Goal: Information Seeking & Learning: Stay updated

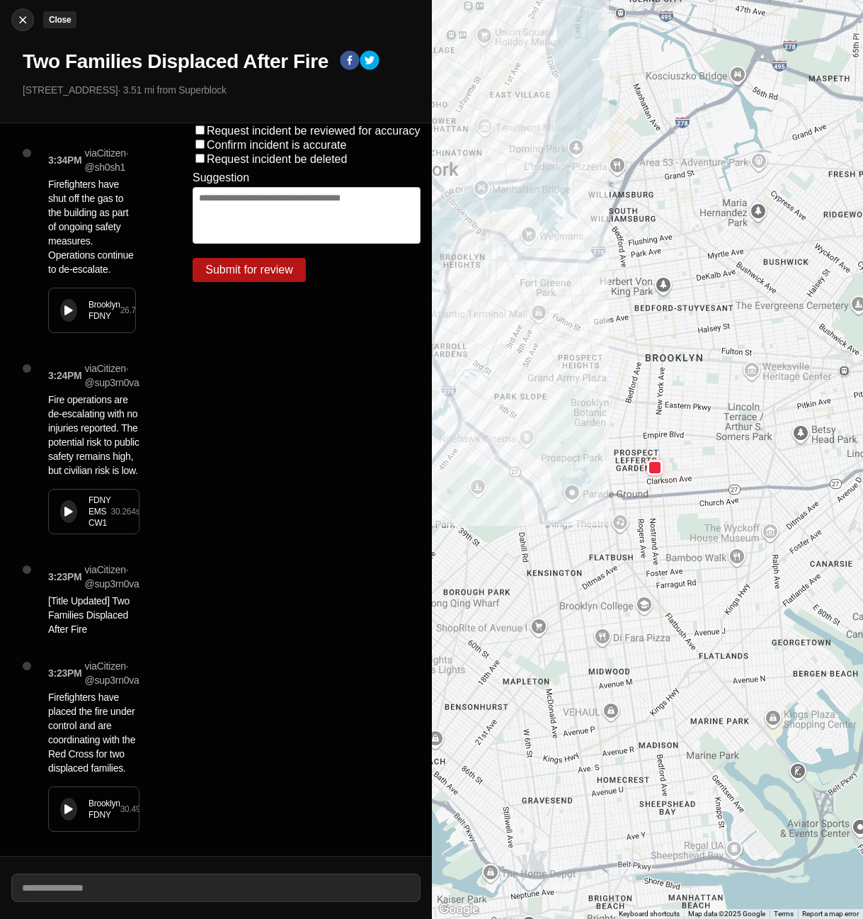
click at [25, 21] on img at bounding box center [23, 20] width 14 height 14
select select "*"
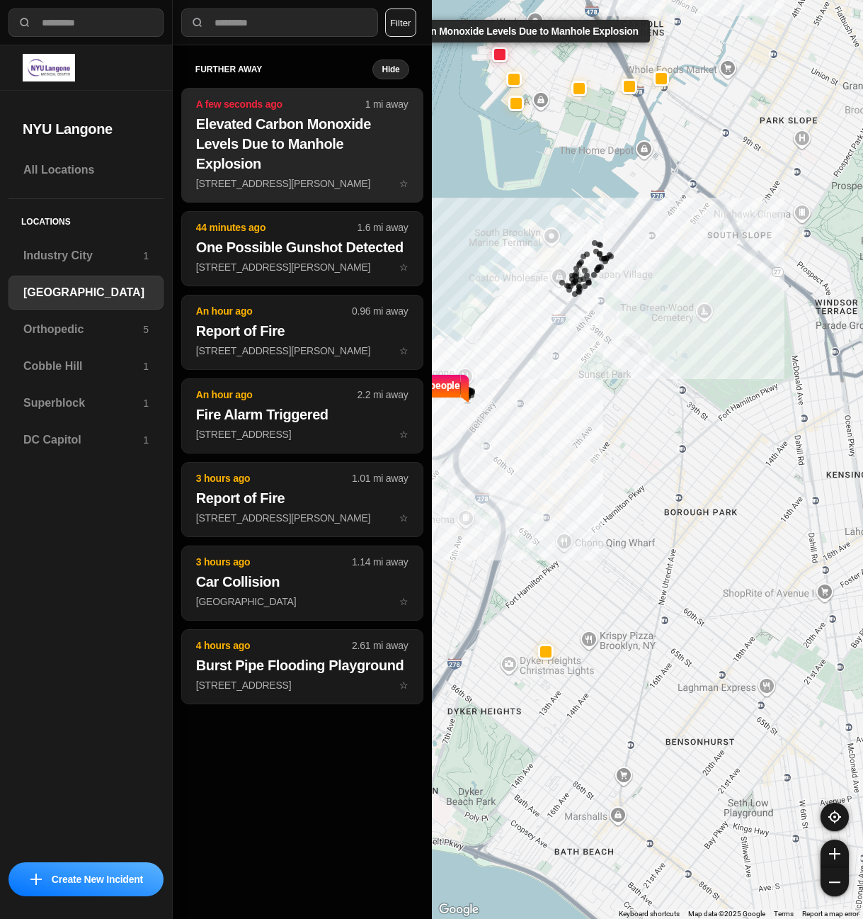
click at [283, 154] on h2 "Elevated Carbon Monoxide Levels Due to Manhole Explosion" at bounding box center [302, 143] width 212 height 59
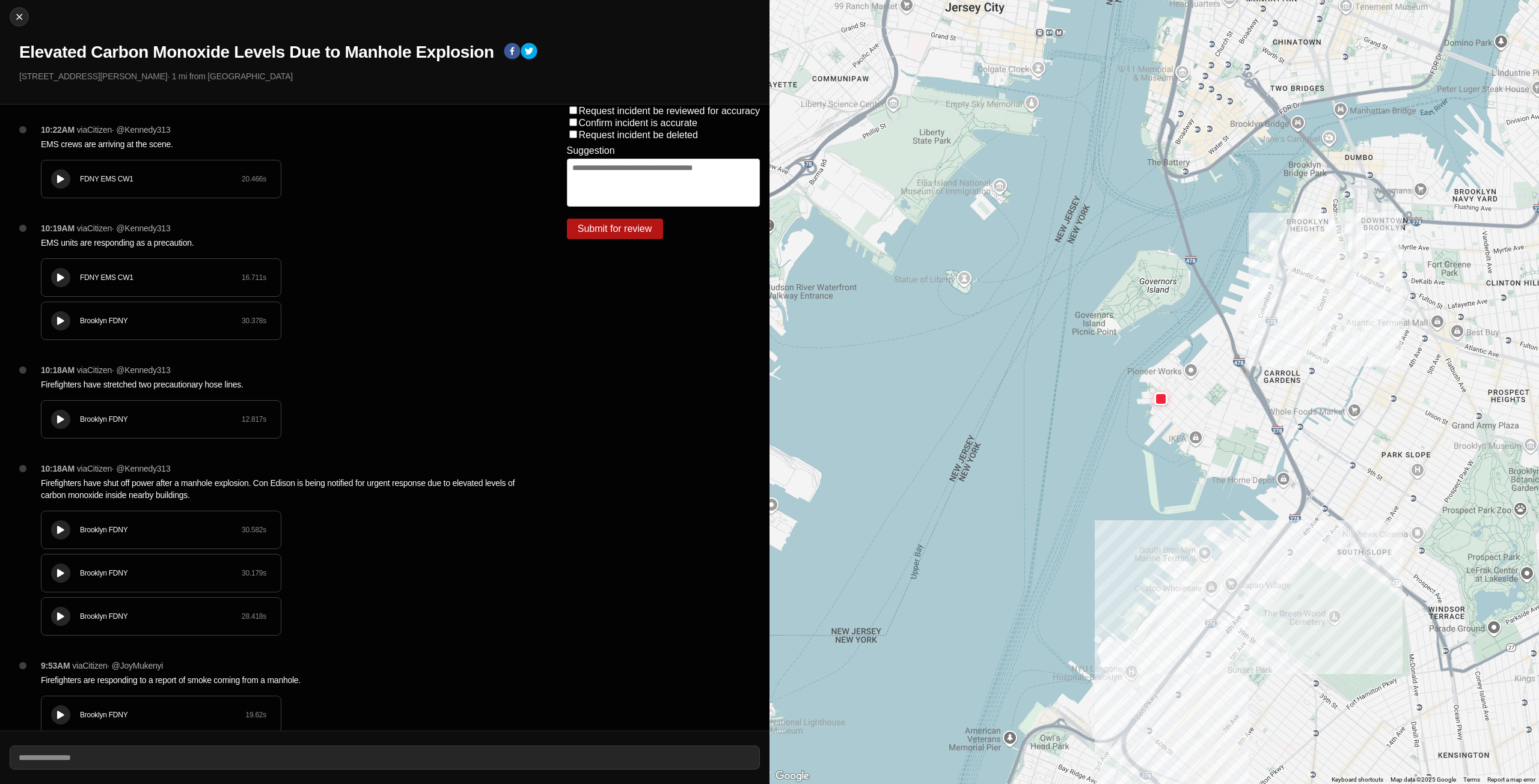
scroll to position [28, 0]
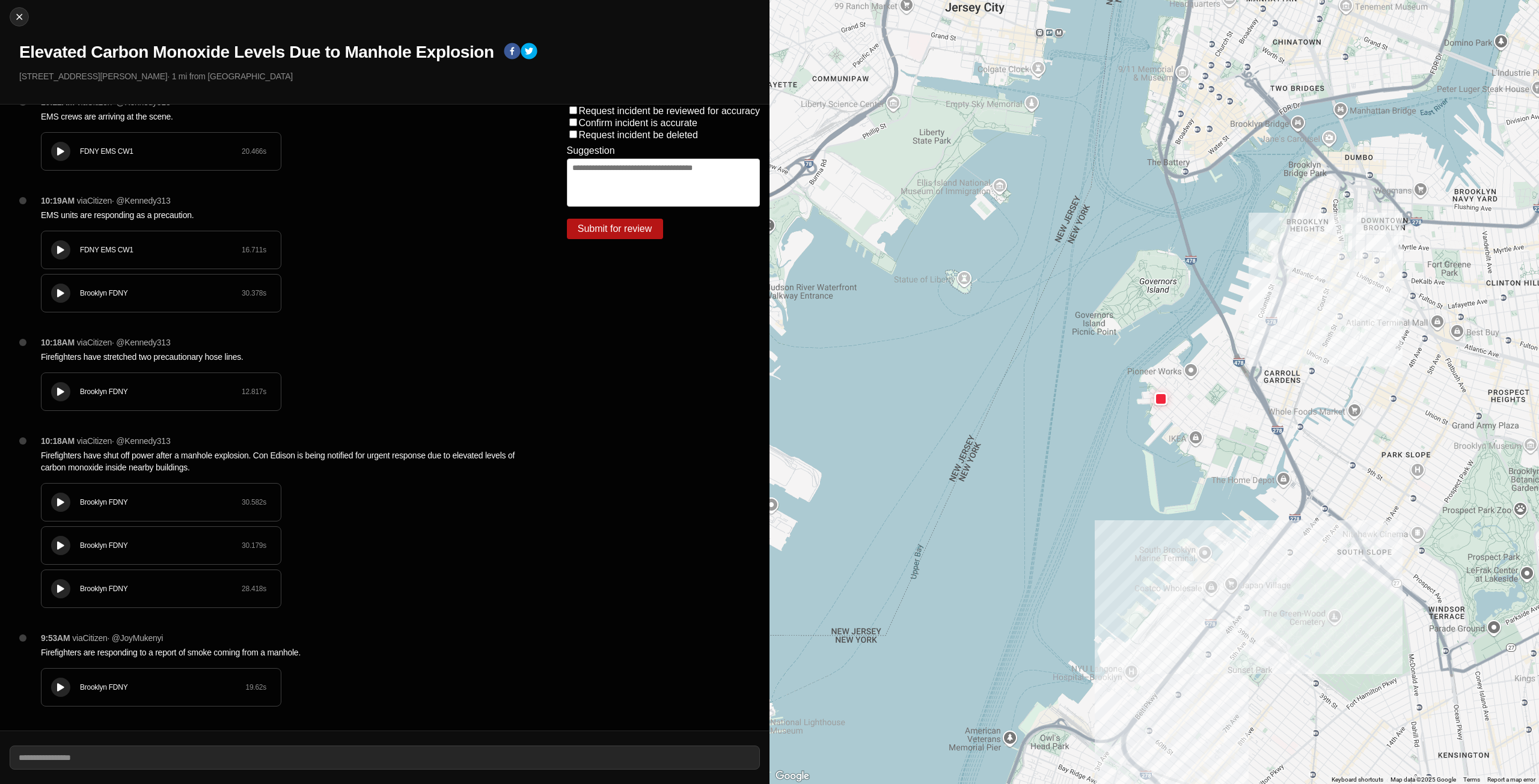
click at [53, 685] on button at bounding box center [60, 687] width 20 height 20
click at [62, 684] on icon at bounding box center [60, 687] width 7 height 8
click at [61, 592] on icon at bounding box center [60, 589] width 7 height 8
click at [59, 596] on button at bounding box center [60, 589] width 20 height 20
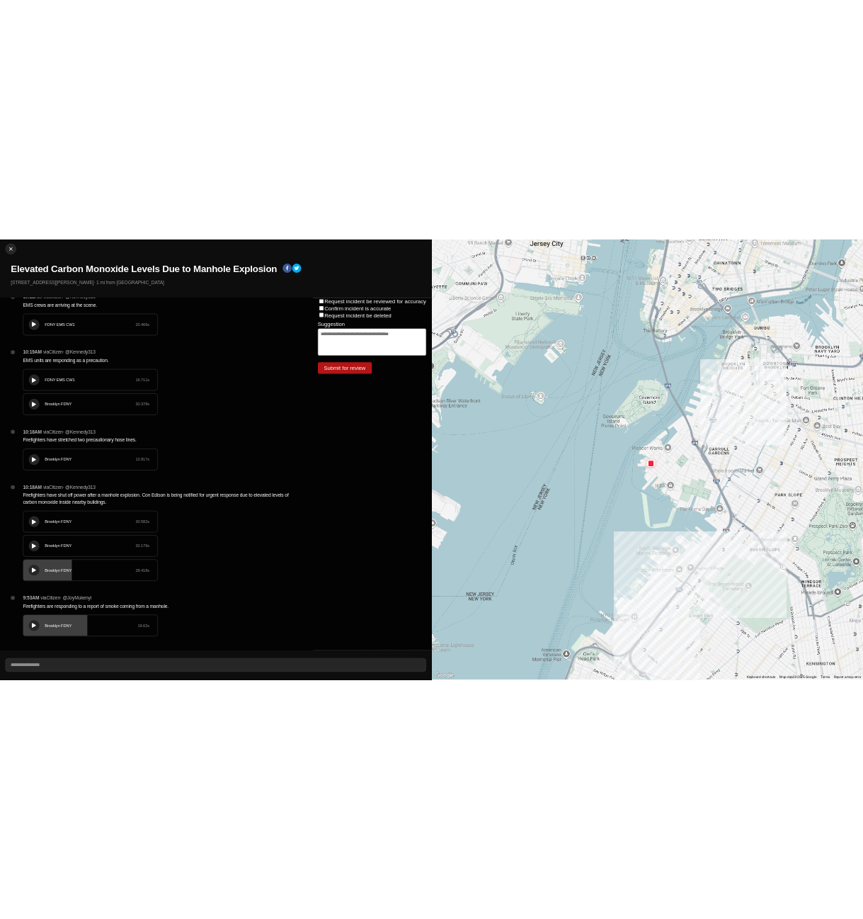
scroll to position [0, 0]
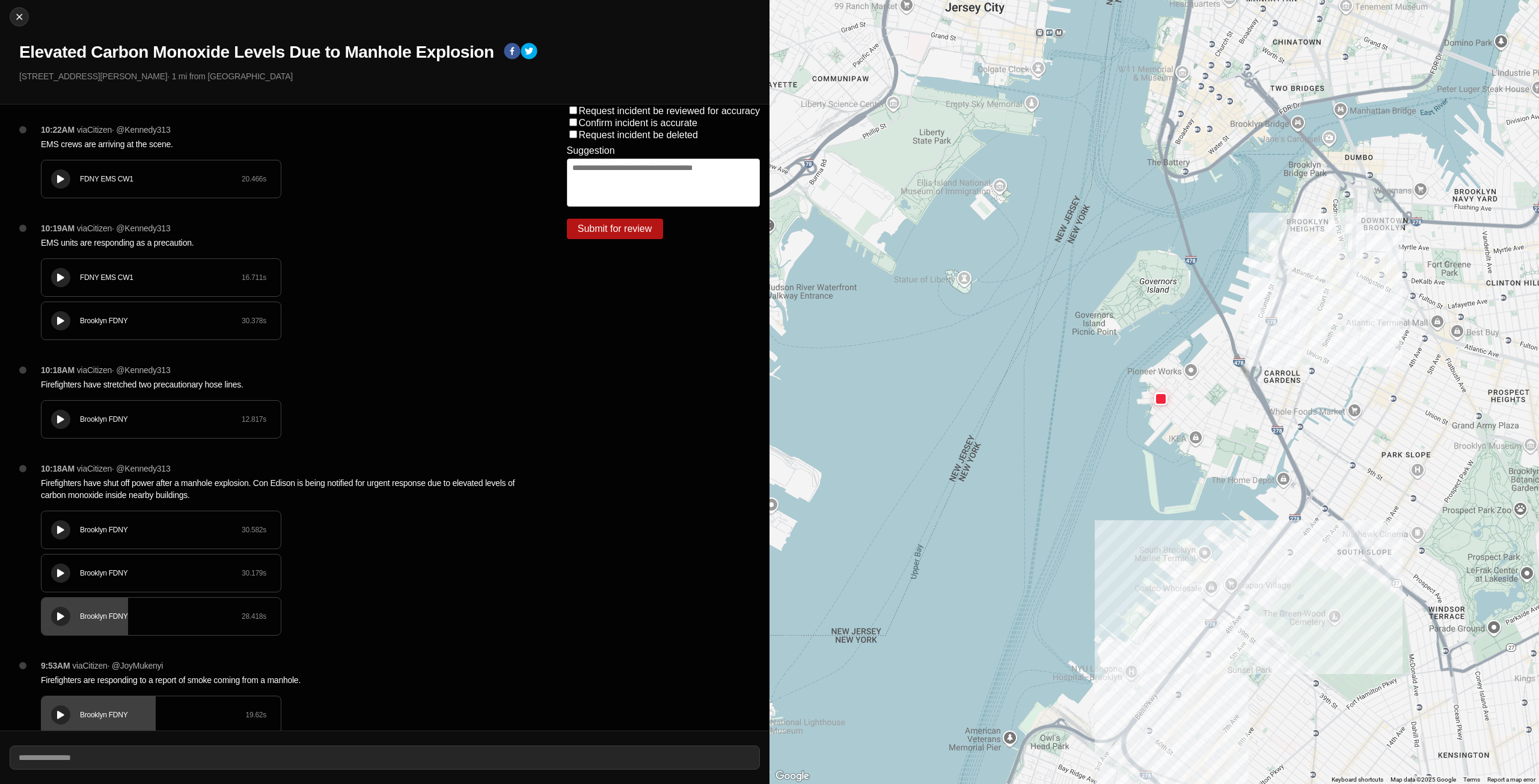
click at [57, 321] on div at bounding box center [60, 321] width 12 height 9
click at [63, 321] on icon at bounding box center [60, 321] width 7 height 8
click at [54, 277] on div at bounding box center [60, 277] width 12 height 9
click at [60, 279] on icon at bounding box center [60, 277] width 7 height 8
click at [57, 181] on icon at bounding box center [60, 179] width 7 height 8
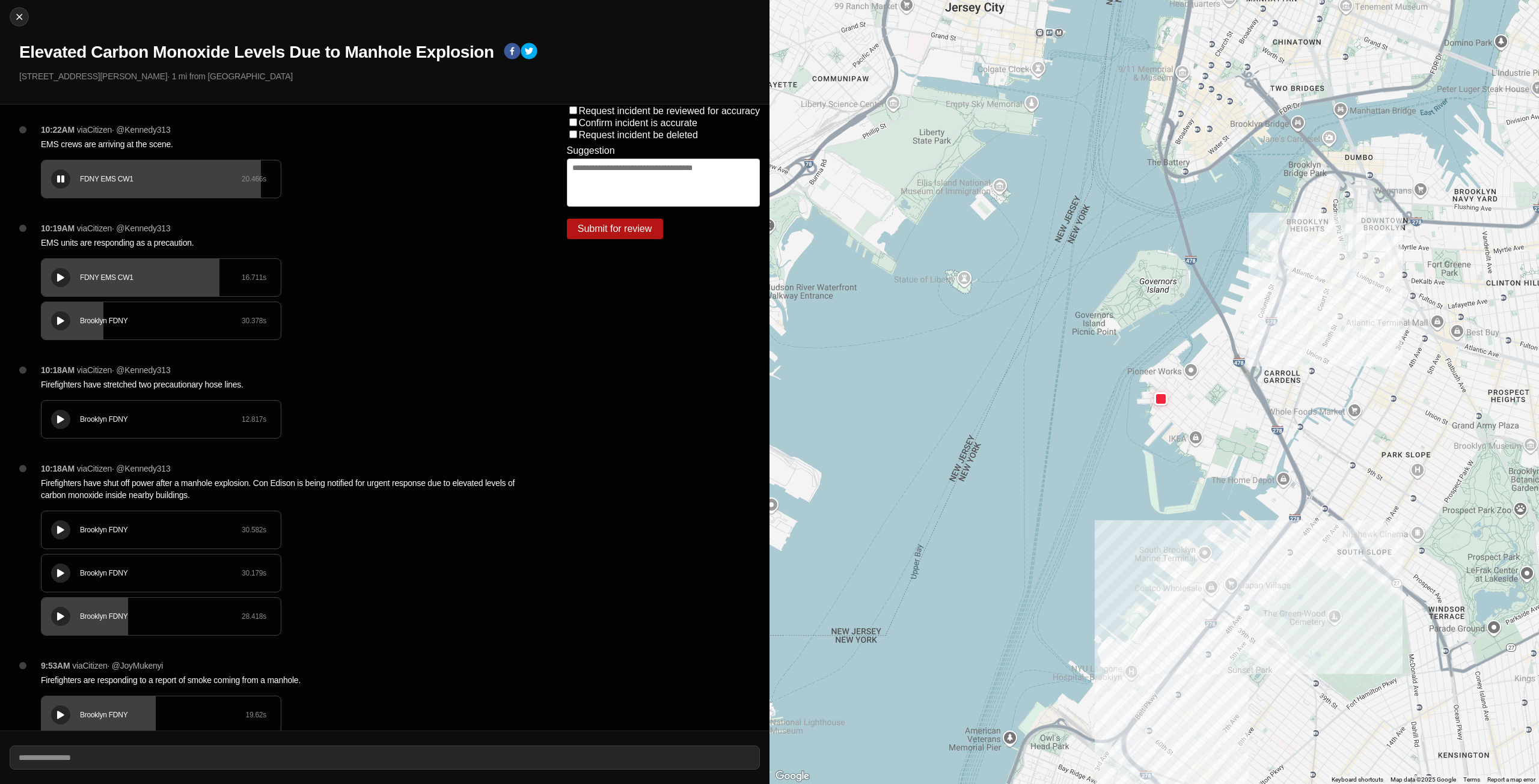
click at [61, 178] on icon at bounding box center [60, 179] width 7 height 8
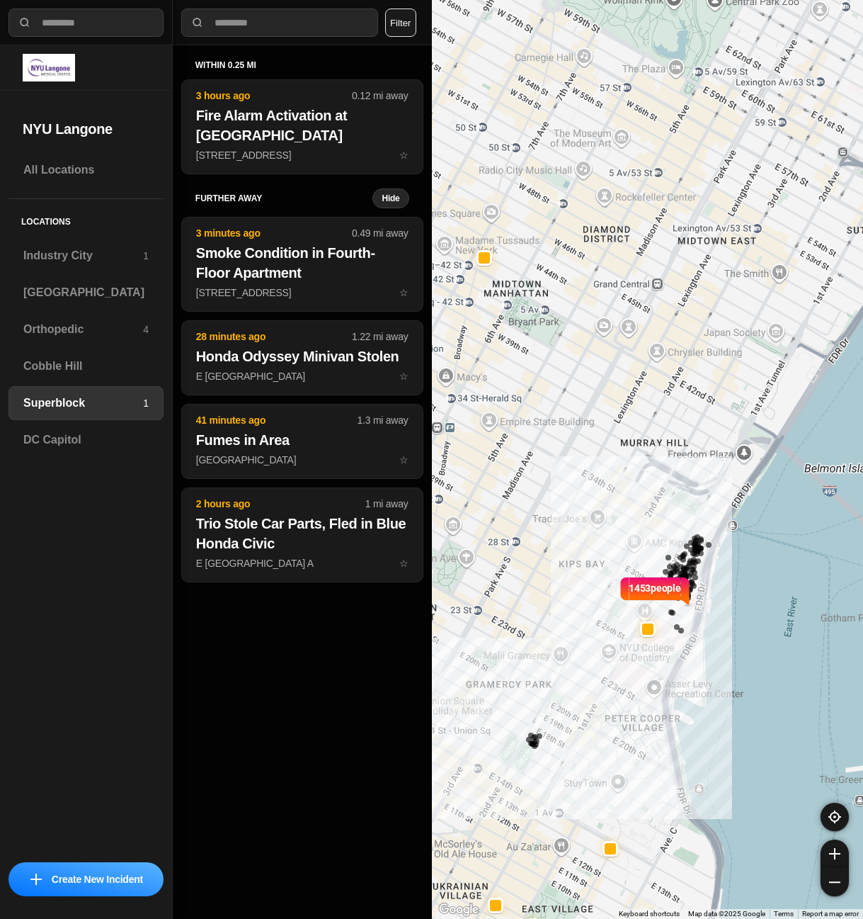
select select "*"
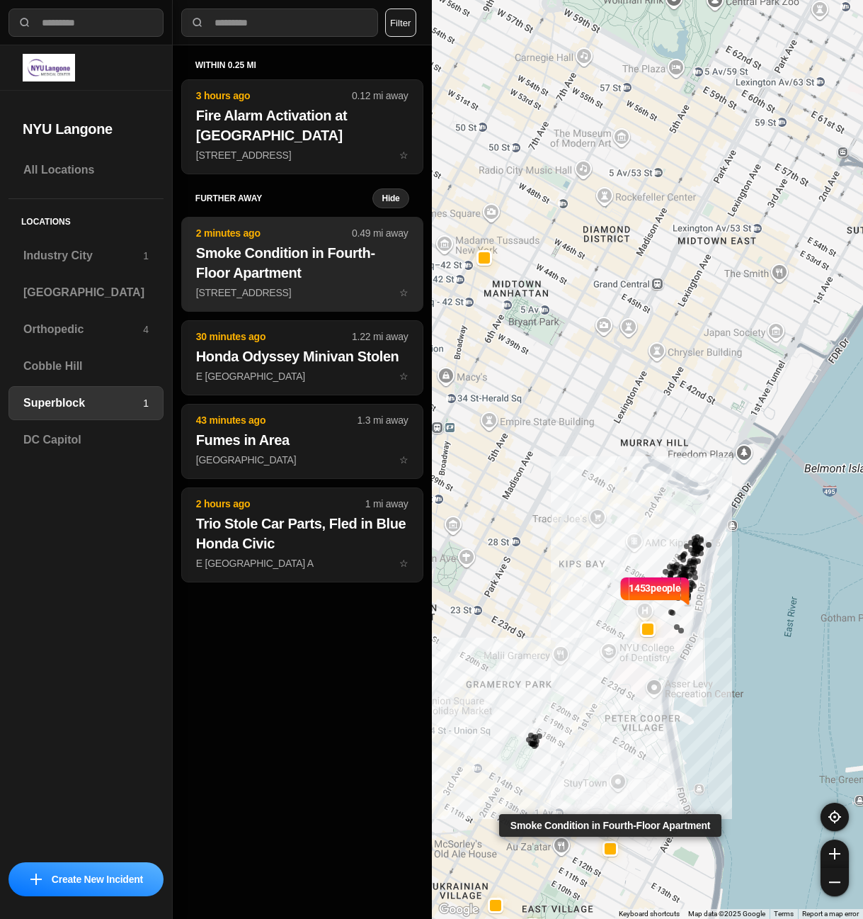
click at [311, 246] on h2 "Smoke Condition in Fourth-Floor Apartment" at bounding box center [302, 263] width 212 height 40
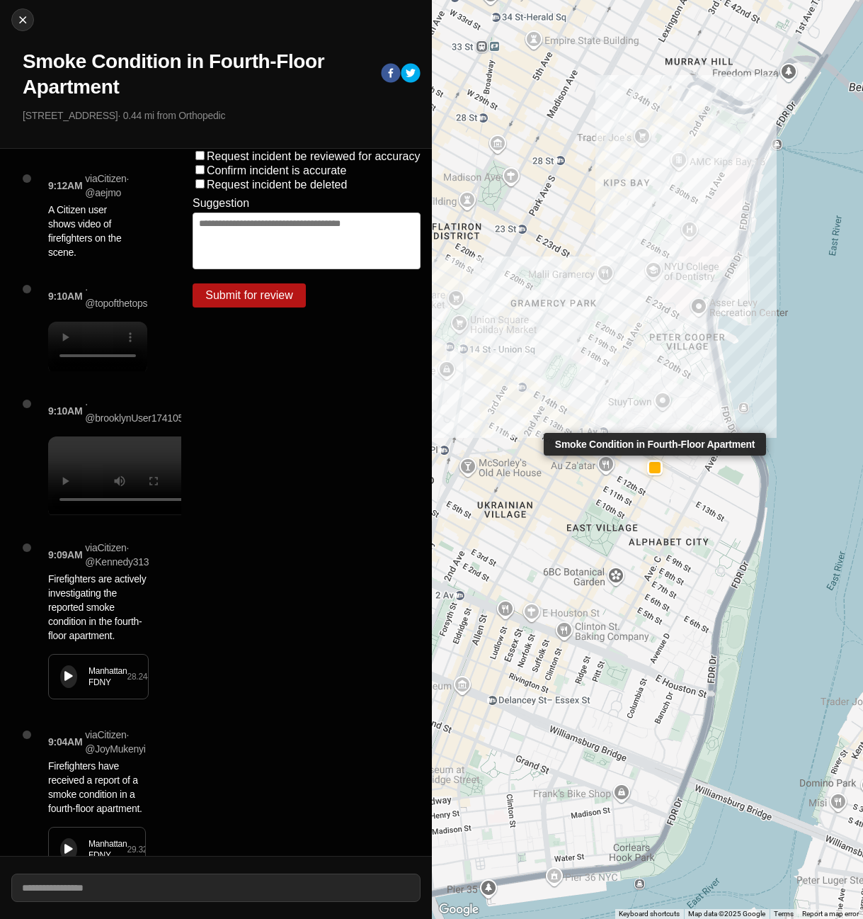
click at [657, 472] on div at bounding box center [654, 467] width 11 height 11
click at [22, 20] on img at bounding box center [23, 20] width 14 height 14
select select "*"
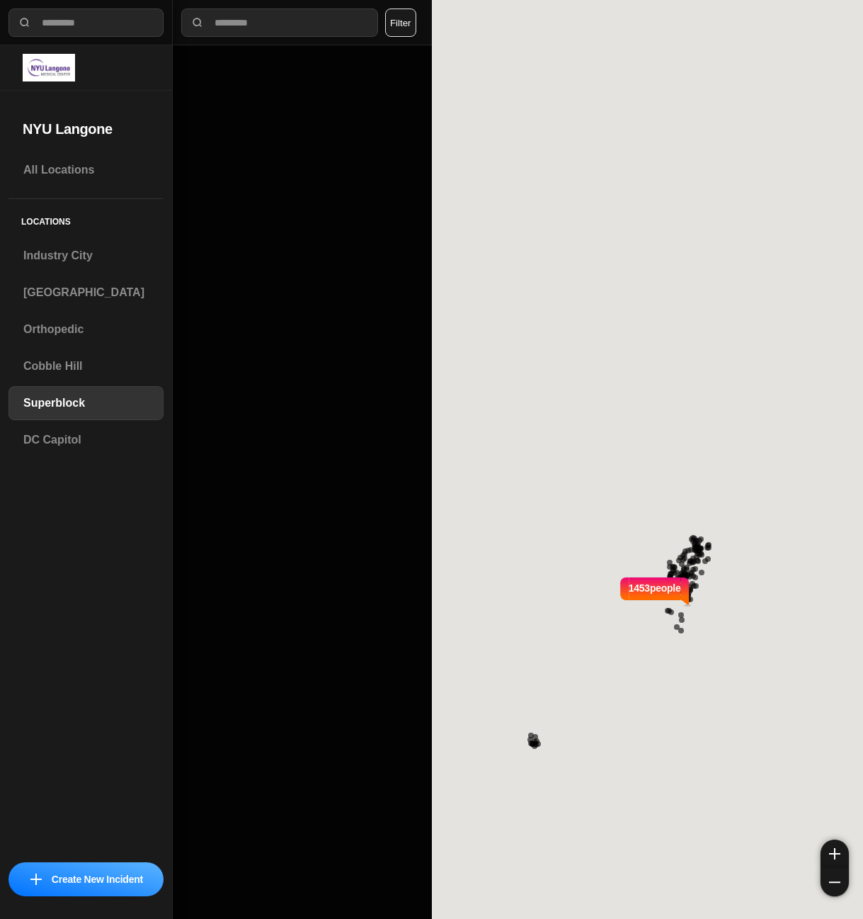
select select "*"
